Goal: Information Seeking & Learning: Learn about a topic

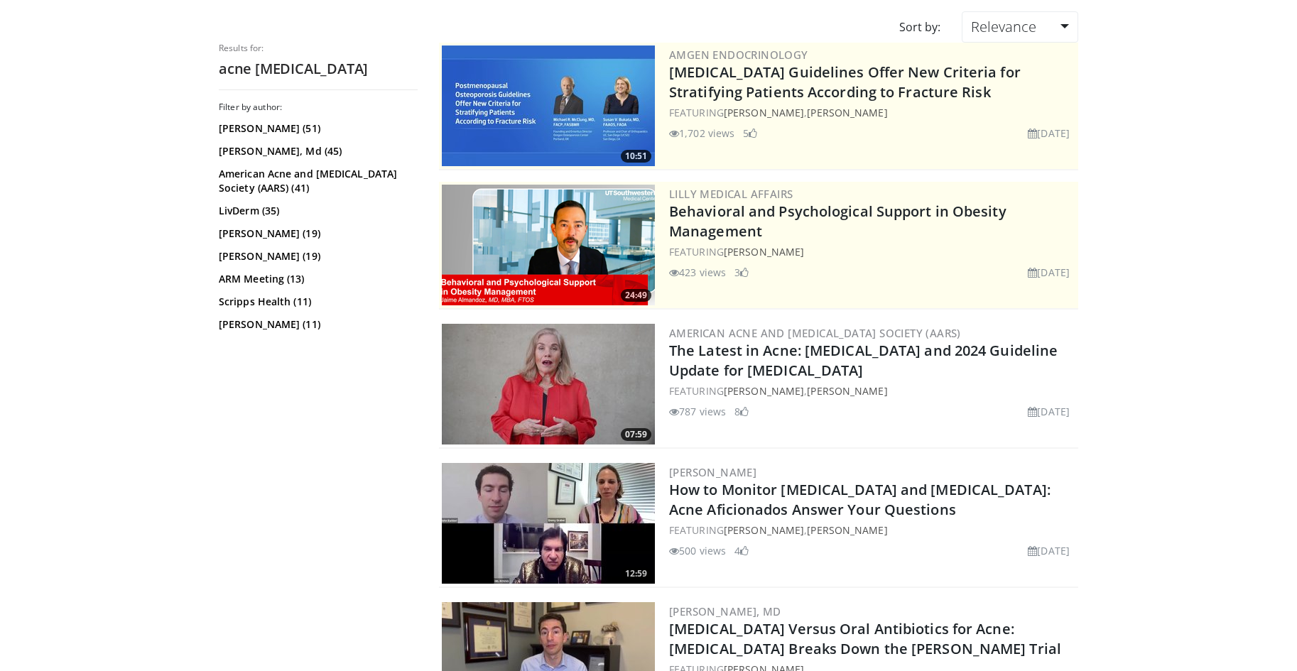
scroll to position [114, 0]
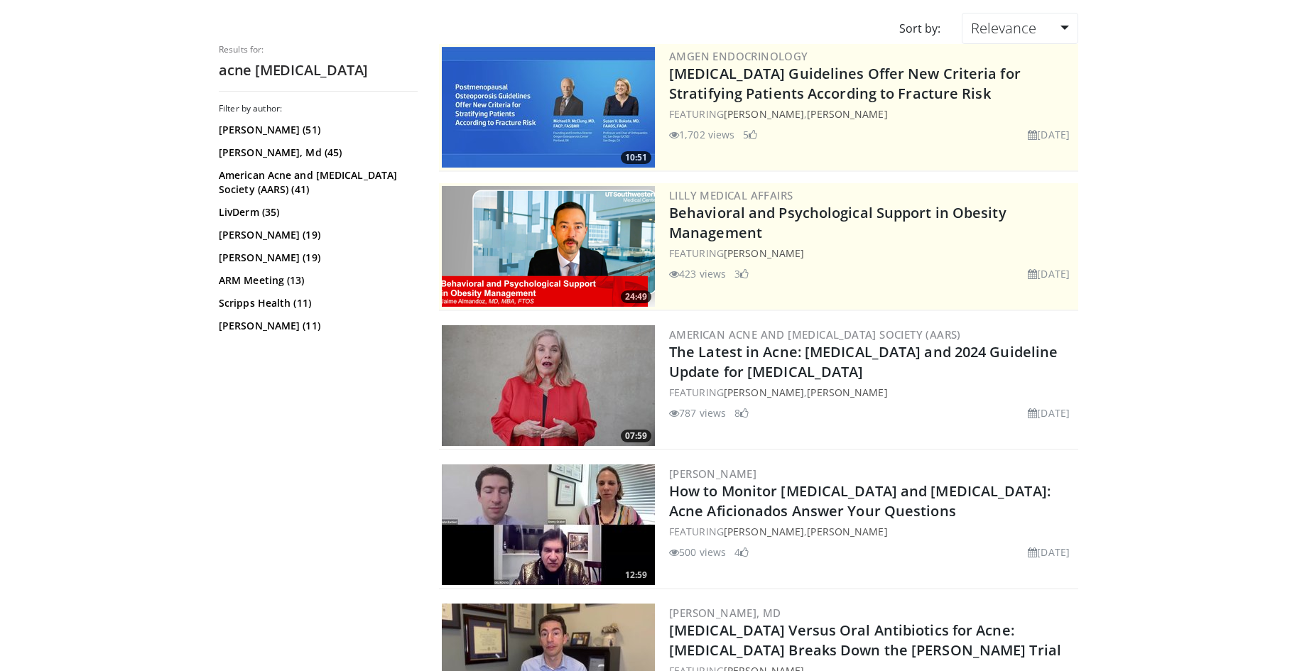
click at [607, 366] on img at bounding box center [548, 385] width 213 height 121
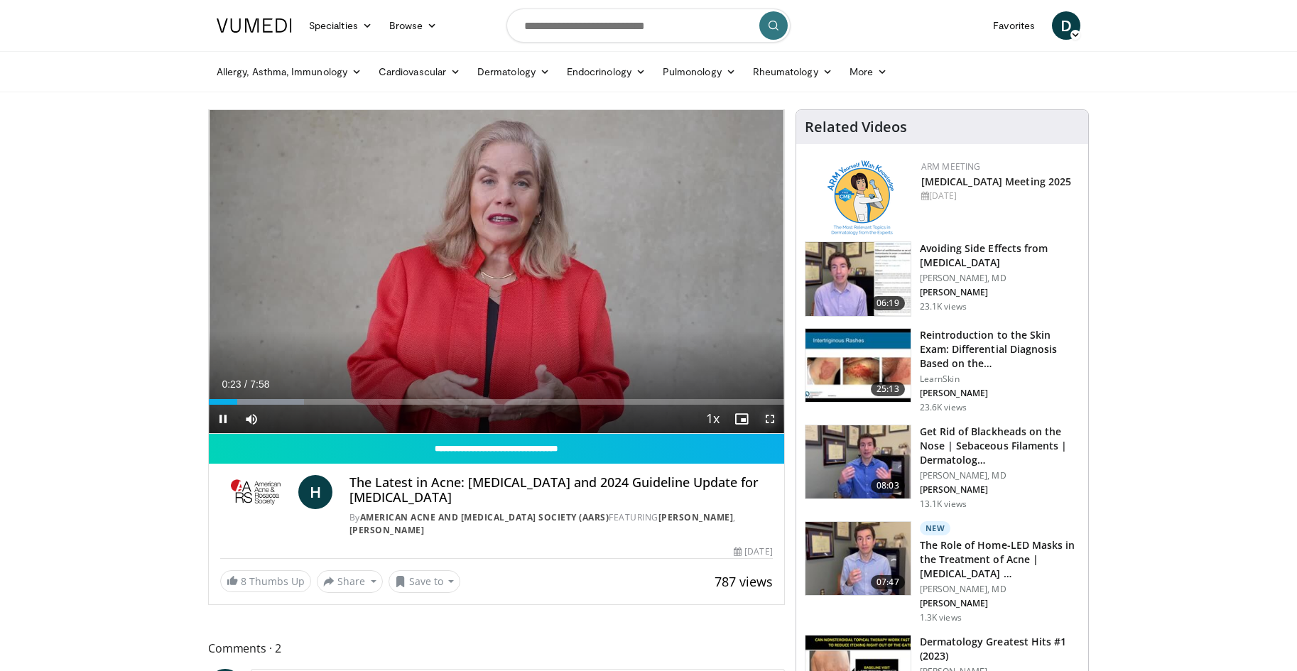
click at [771, 417] on span "Video Player" at bounding box center [770, 419] width 28 height 28
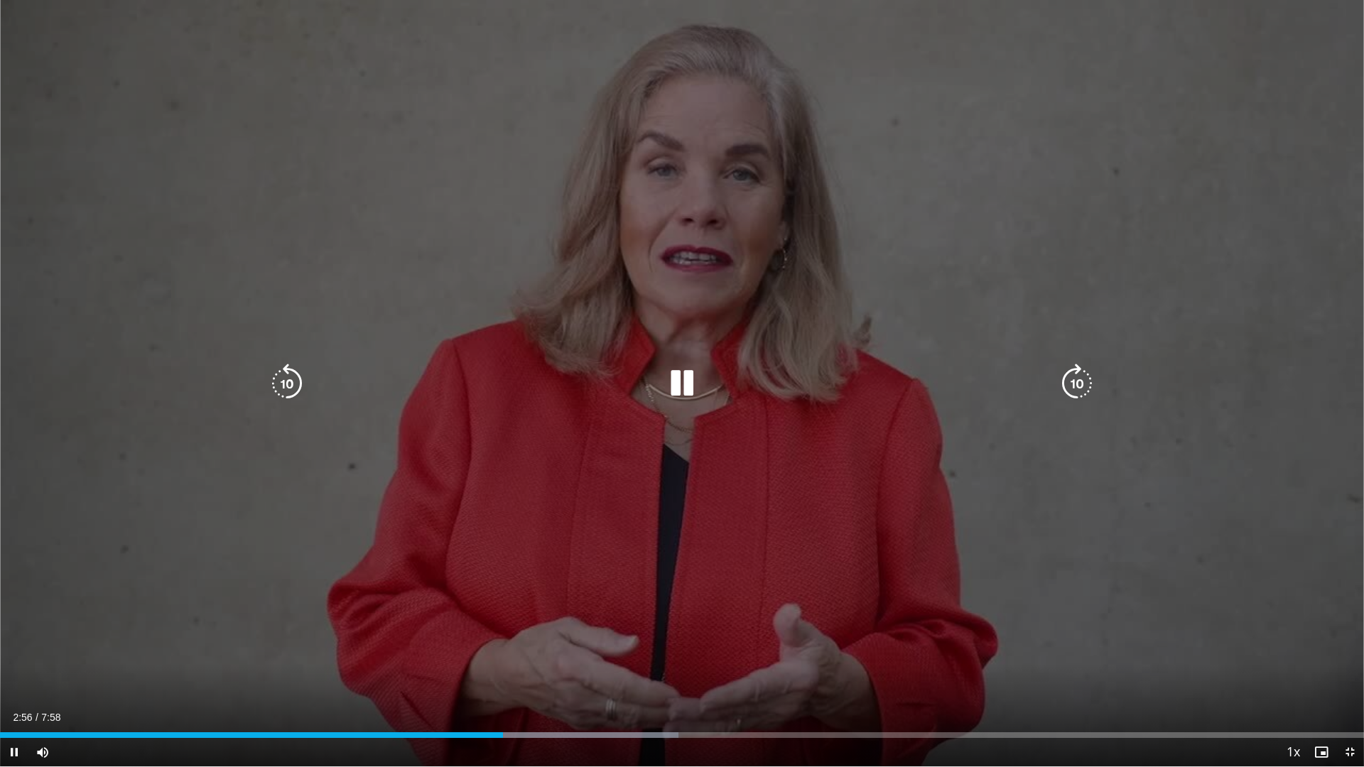
click at [1151, 247] on div "10 seconds Tap to unmute" at bounding box center [682, 383] width 1364 height 767
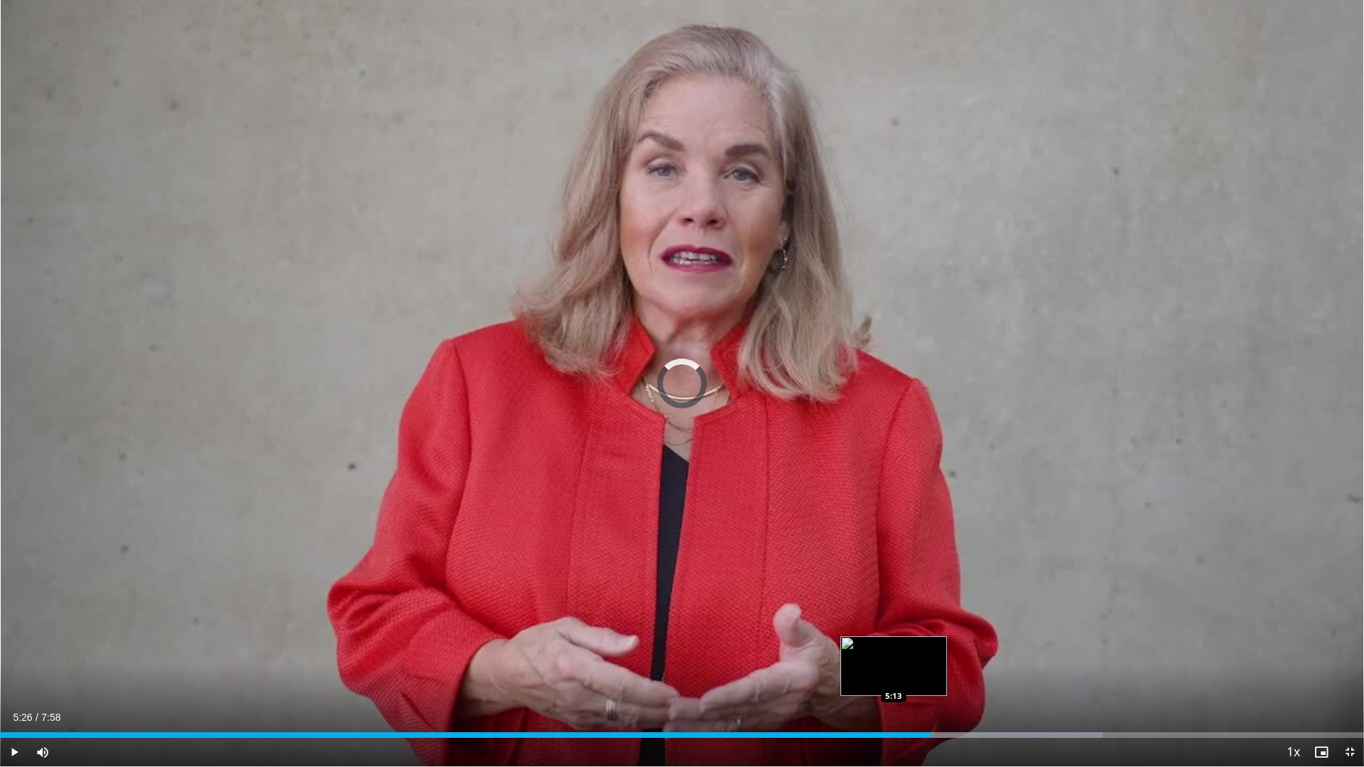
click at [894, 671] on div "Loaded : 80.84% 5:26 5:13" at bounding box center [682, 735] width 1364 height 6
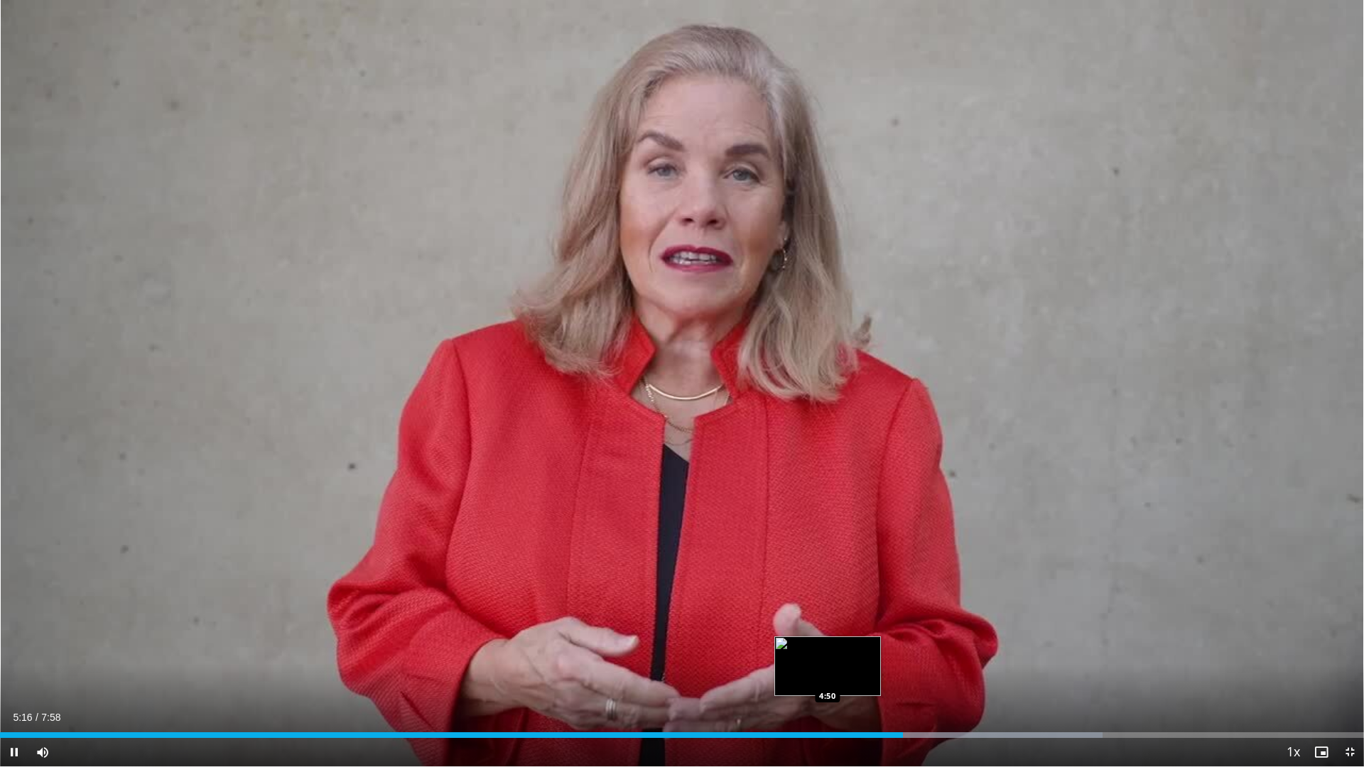
click at [828, 671] on div "5:16" at bounding box center [451, 735] width 903 height 6
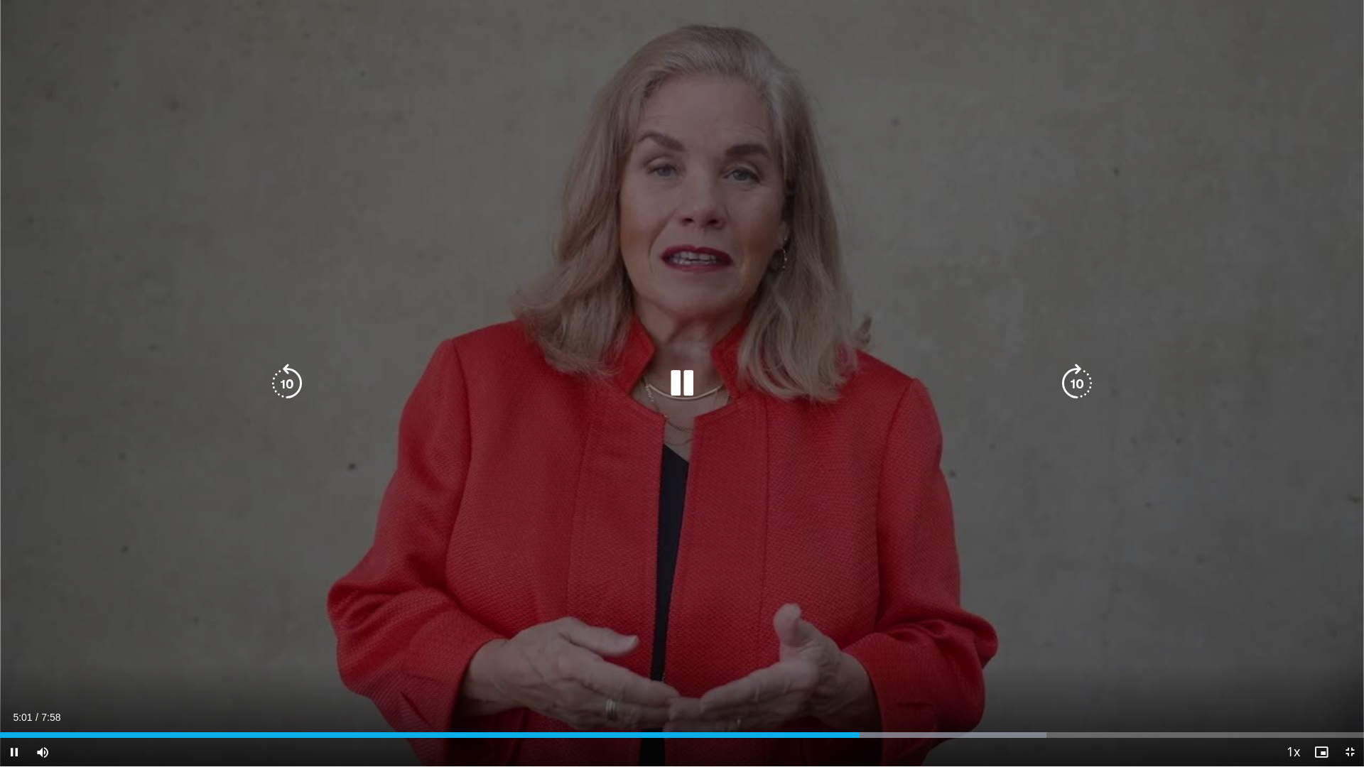
click at [851, 612] on div "10 seconds Tap to unmute" at bounding box center [682, 383] width 1364 height 767
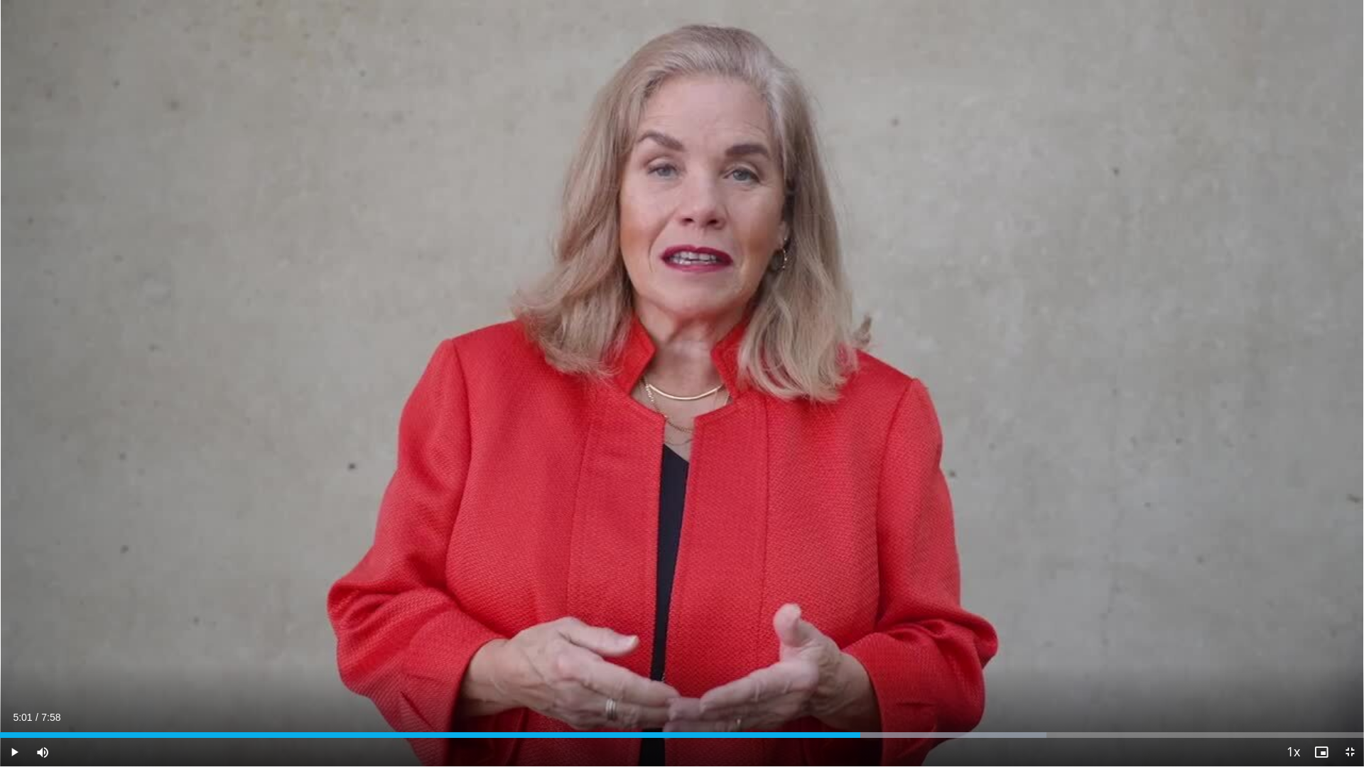
click at [851, 612] on div "10 seconds Tap to unmute" at bounding box center [682, 383] width 1364 height 767
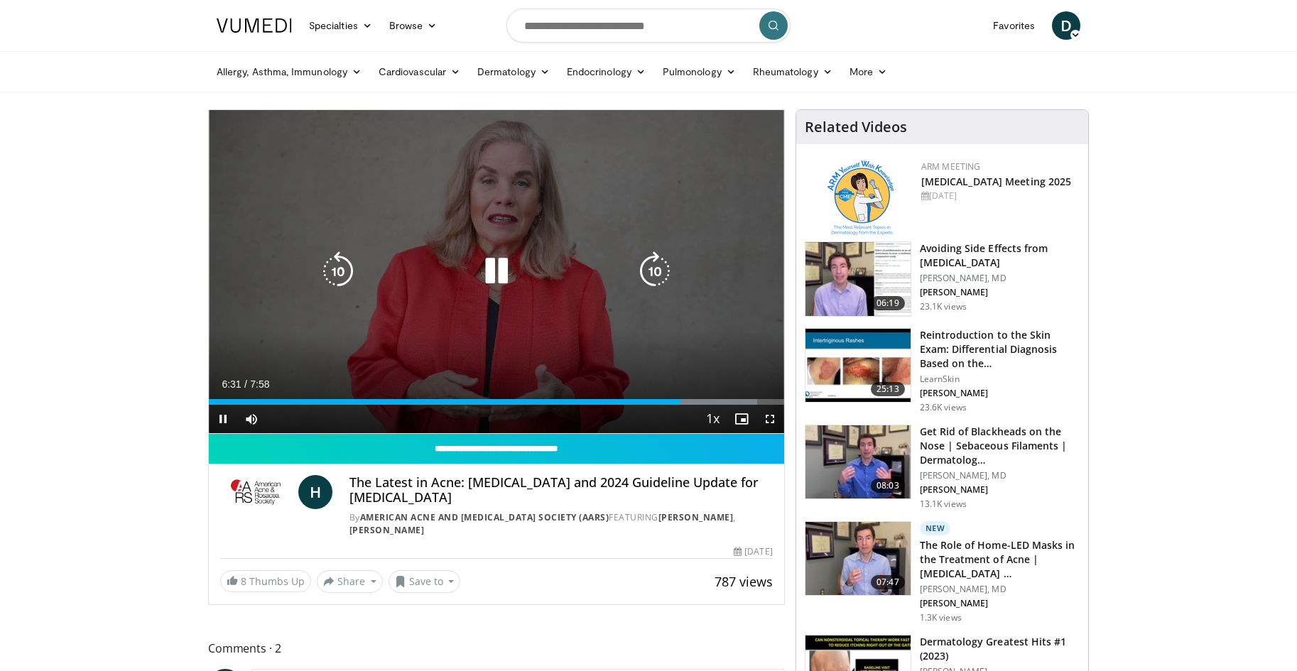
click at [504, 303] on div "10 seconds Tap to unmute" at bounding box center [496, 271] width 575 height 323
